Goal: Find specific page/section: Find specific page/section

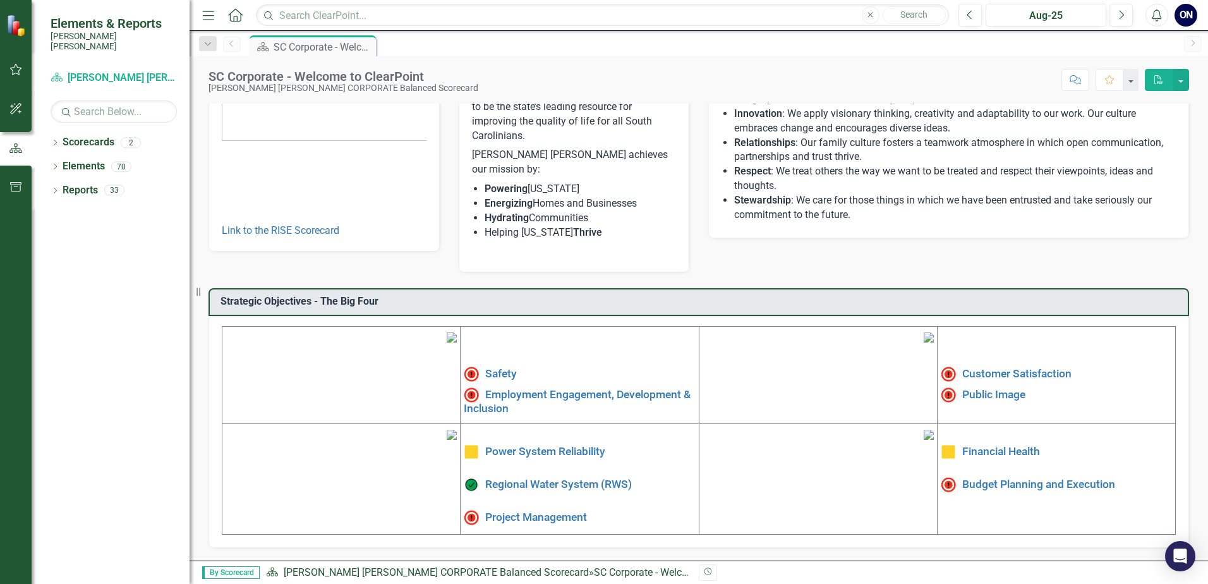
scroll to position [209, 0]
click at [98, 135] on link "Scorecards" at bounding box center [89, 142] width 52 height 15
click at [90, 135] on link "Scorecards" at bounding box center [89, 142] width 52 height 15
click at [130, 137] on div "2" at bounding box center [131, 142] width 20 height 11
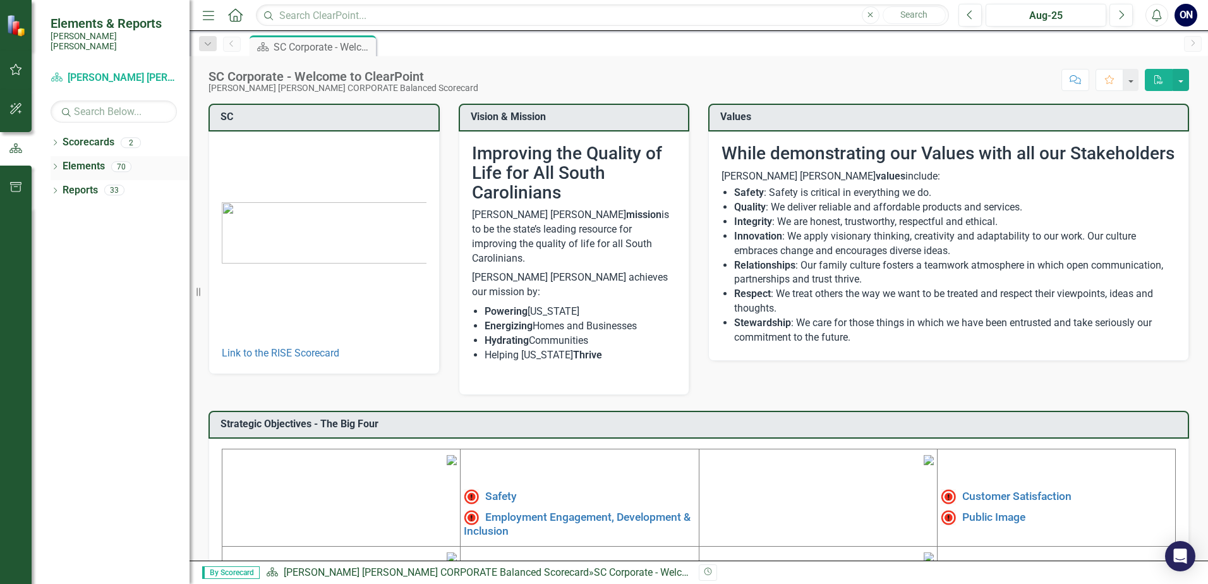
click at [124, 161] on div "70" at bounding box center [121, 166] width 20 height 11
click at [59, 164] on icon "Dropdown" at bounding box center [55, 167] width 9 height 7
click at [57, 140] on icon "Dropdown" at bounding box center [55, 143] width 9 height 7
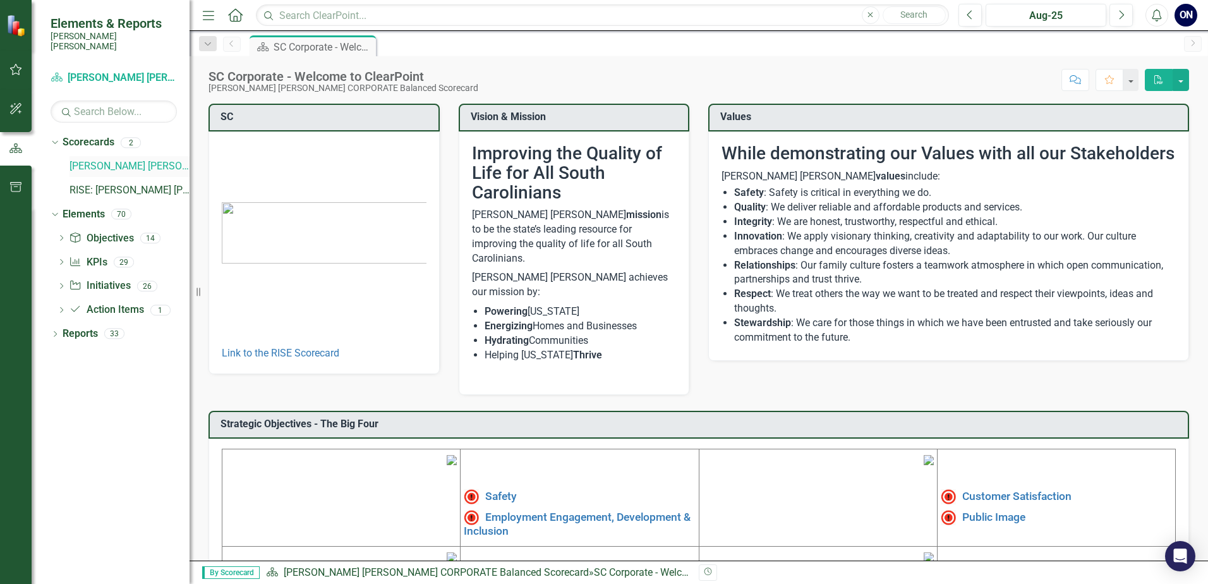
click at [88, 159] on link "[PERSON_NAME] [PERSON_NAME] CORPORATE Balanced Scorecard" at bounding box center [129, 166] width 120 height 15
click at [91, 183] on link "RISE: [PERSON_NAME] [PERSON_NAME] Recognizing Innovation, Safety and Excellence" at bounding box center [129, 190] width 120 height 15
